Goal: Information Seeking & Learning: Learn about a topic

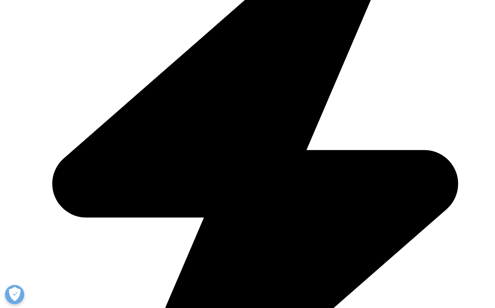
scroll to position [289, 0]
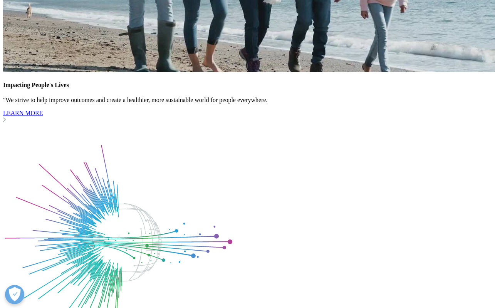
scroll to position [3692, 0]
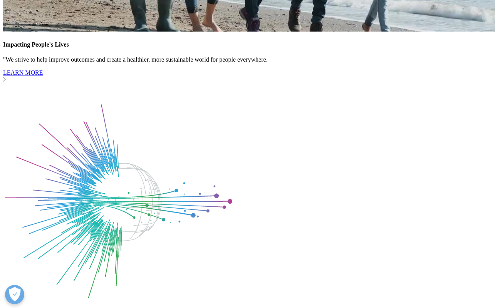
drag, startPoint x: 22, startPoint y: 97, endPoint x: 167, endPoint y: 98, distance: 145.3
copy div "Loremi do: Sitametconsec Adipiscing Elitseddoeius’ Temporin Utlabor Etdoloremag…"
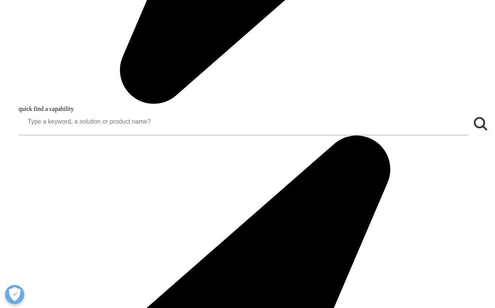
scroll to position [650, 0]
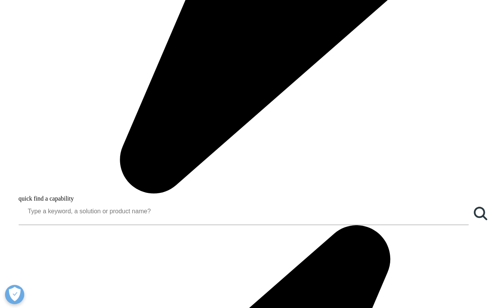
scroll to position [551, 0]
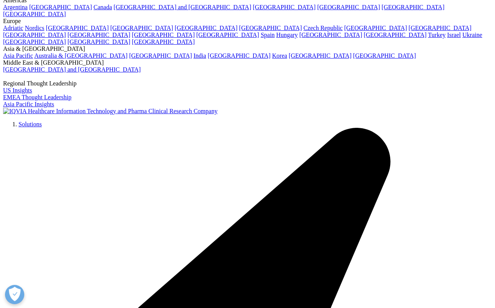
scroll to position [73, 0]
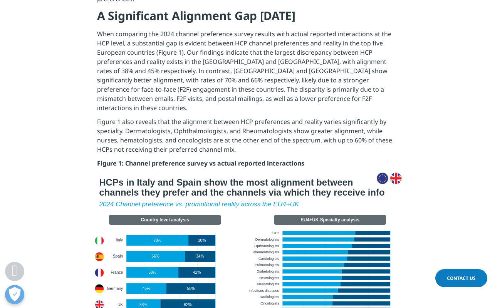
click at [205, 188] on img at bounding box center [248, 255] width 308 height 164
